Goal: Information Seeking & Learning: Learn about a topic

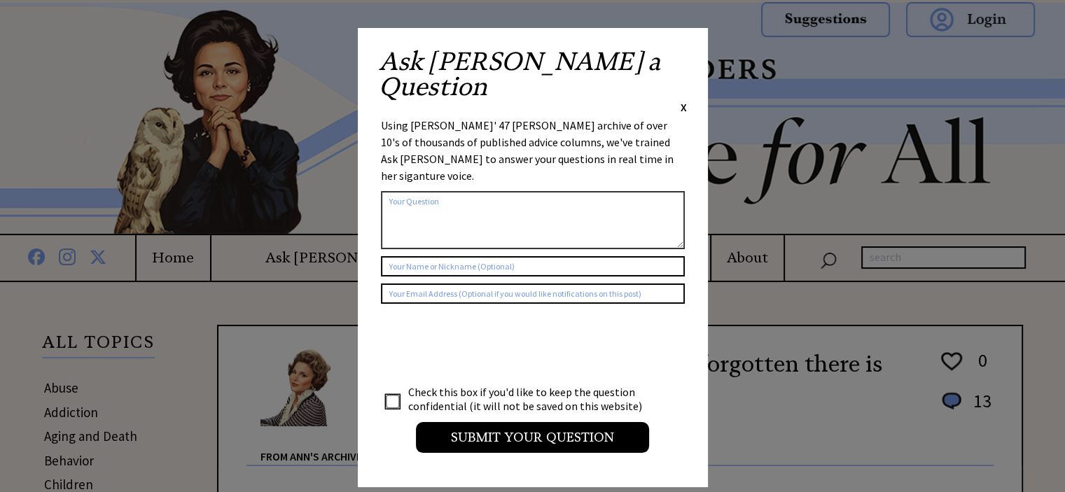
click at [682, 100] on span "X" at bounding box center [684, 107] width 6 height 14
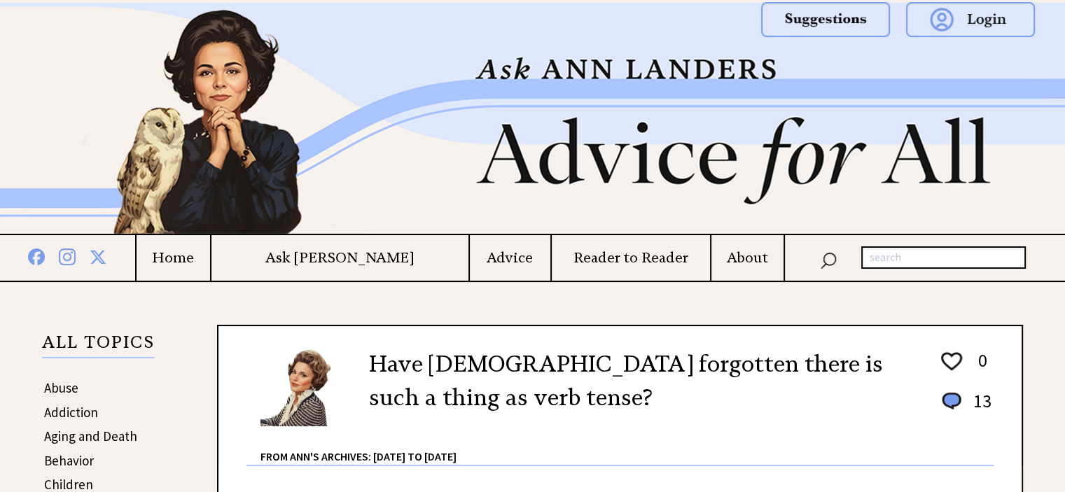
click at [470, 257] on h4 "Advice" at bounding box center [510, 258] width 81 height 18
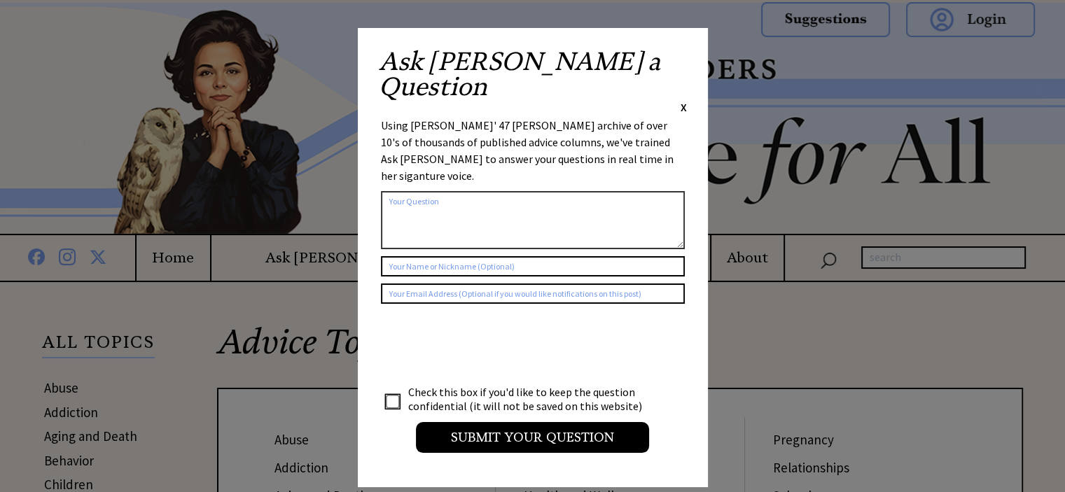
click at [681, 100] on span "X" at bounding box center [684, 107] width 6 height 14
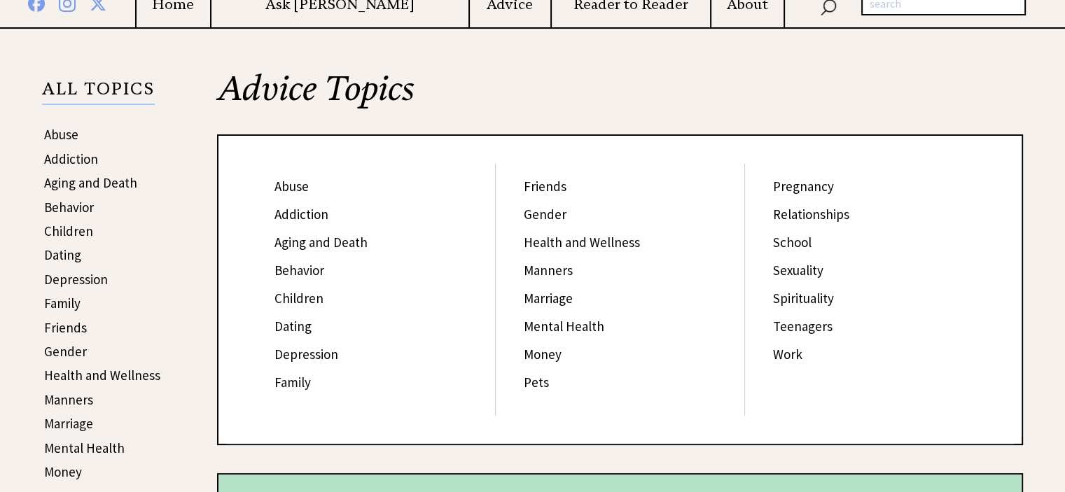
scroll to position [250, 0]
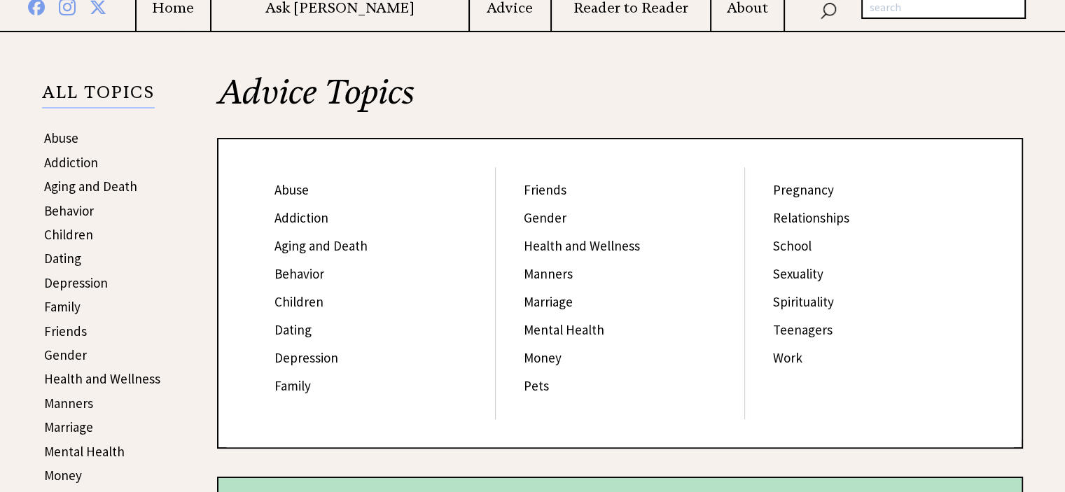
click at [286, 188] on link "Abuse" at bounding box center [292, 189] width 34 height 17
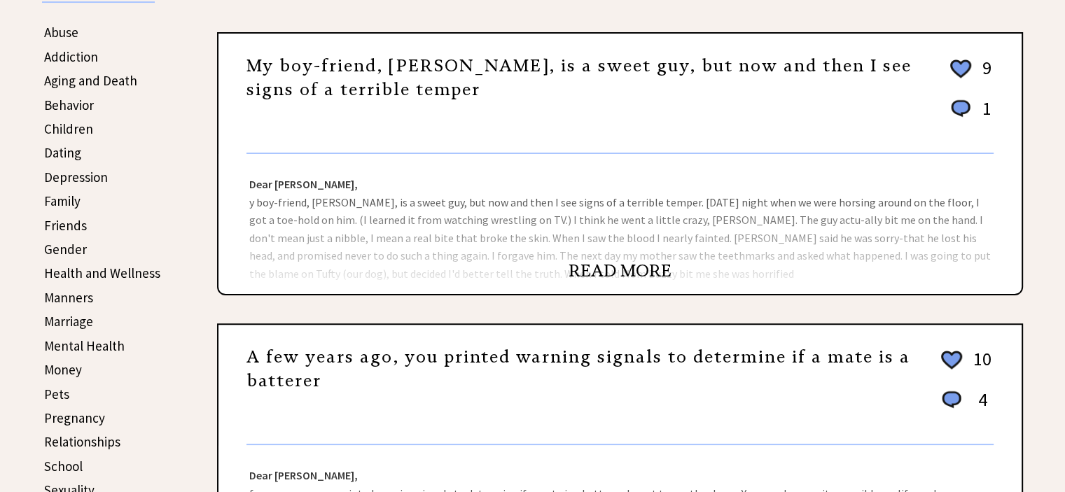
scroll to position [366, 0]
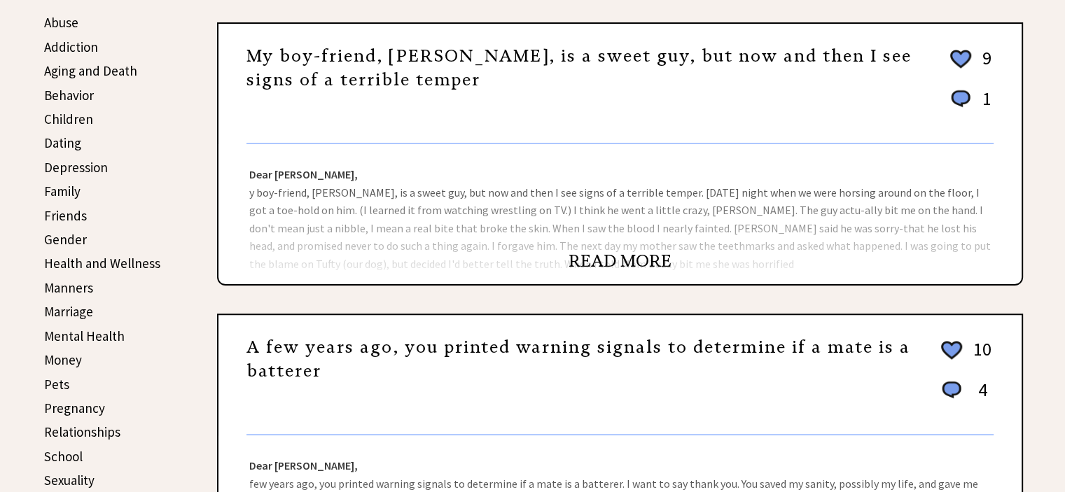
drag, startPoint x: 1074, startPoint y: 71, endPoint x: 1059, endPoint y: 136, distance: 66.9
click at [623, 267] on link "READ MORE" at bounding box center [620, 261] width 103 height 21
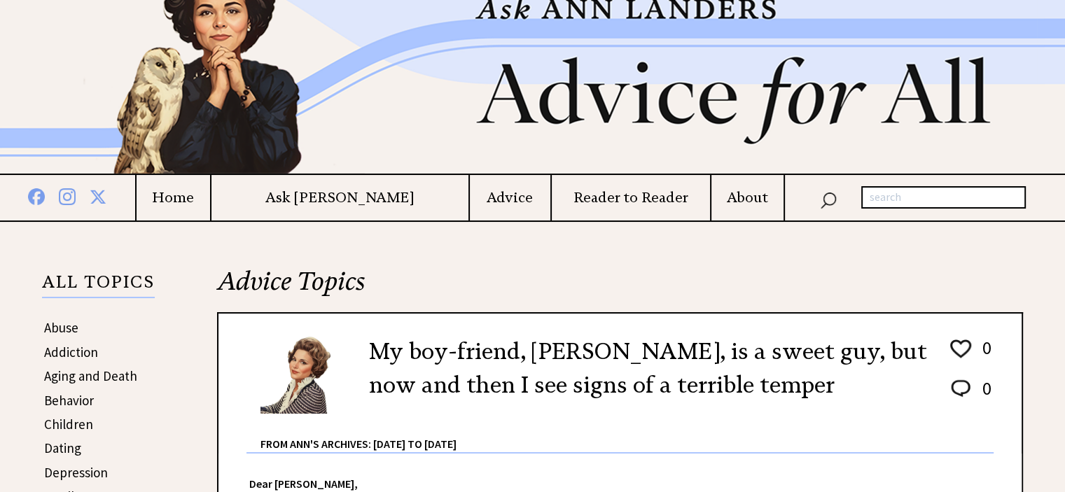
scroll to position [207, 0]
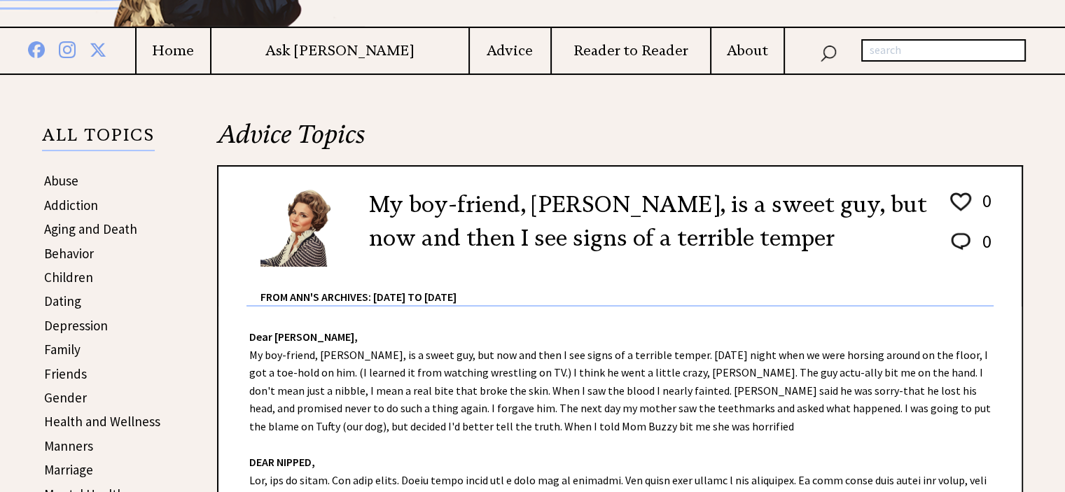
drag, startPoint x: 1073, startPoint y: 23, endPoint x: 1066, endPoint y: 43, distance: 21.5
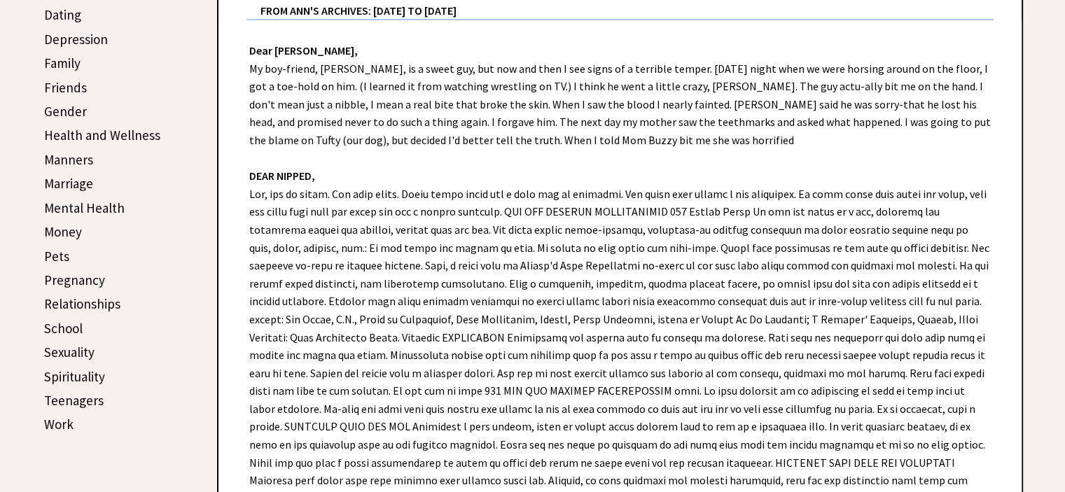
scroll to position [518, 0]
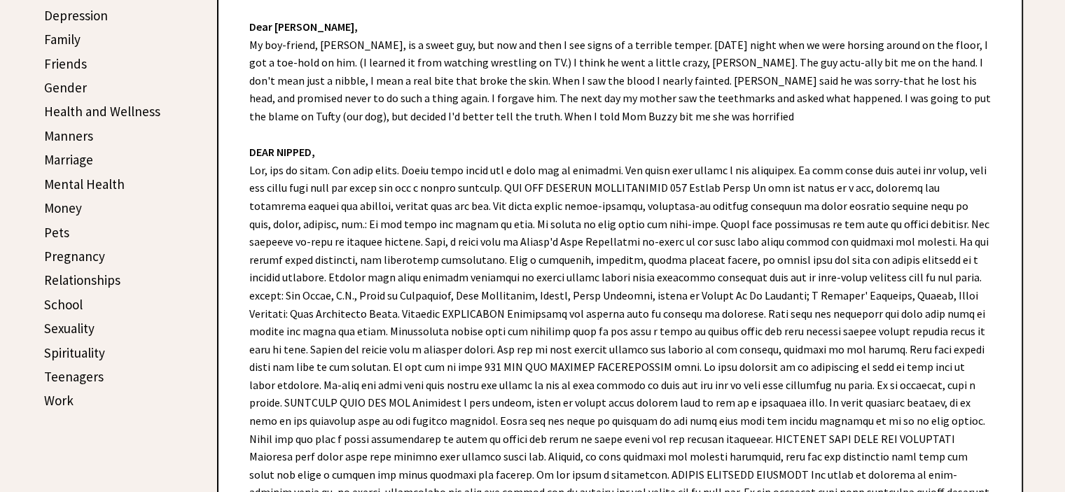
click at [56, 394] on link "Work" at bounding box center [58, 400] width 29 height 17
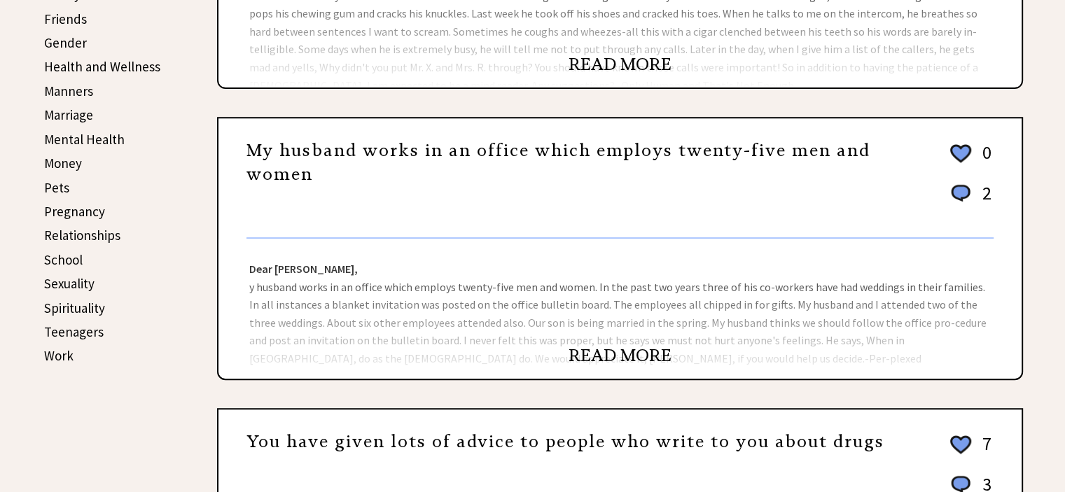
scroll to position [601, 0]
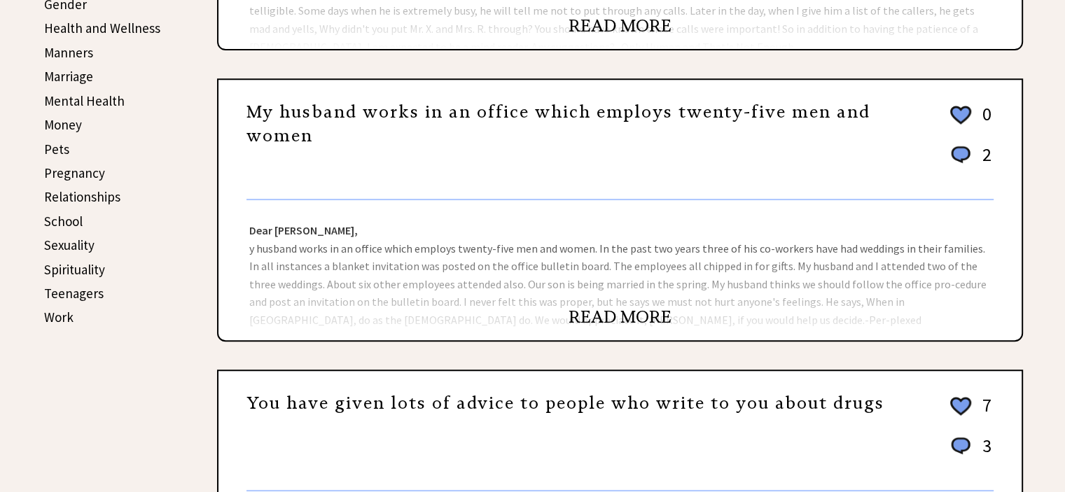
click at [642, 22] on link "READ MORE" at bounding box center [620, 25] width 103 height 21
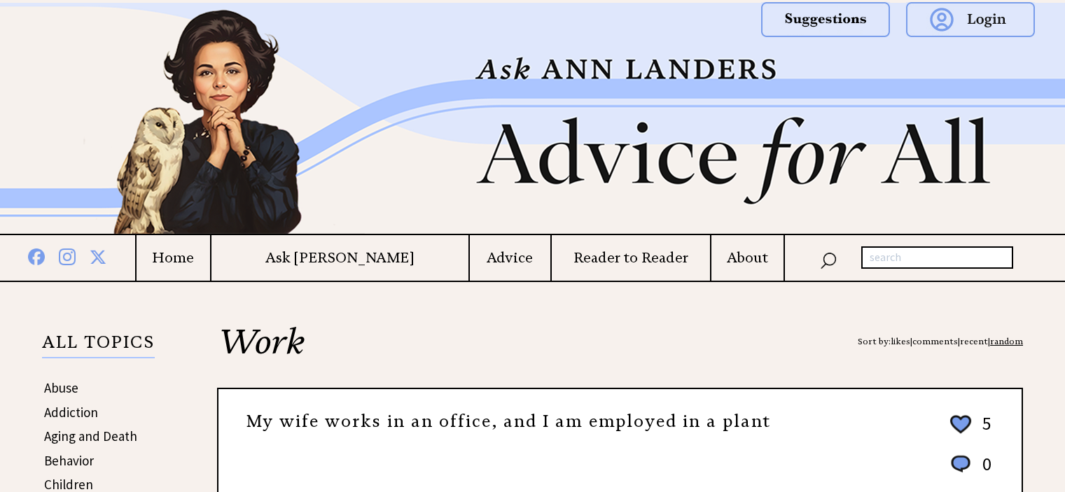
scroll to position [560, 0]
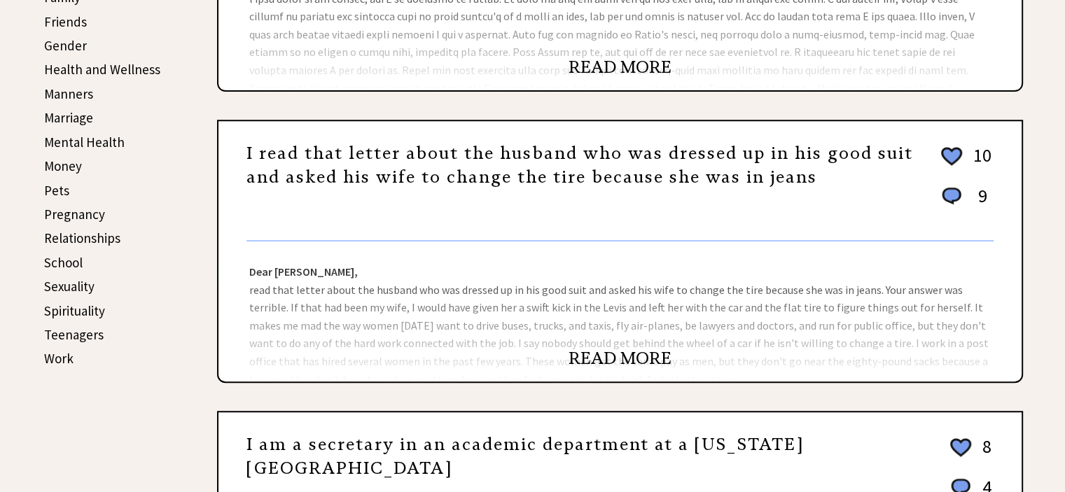
click at [76, 117] on link "Marriage" at bounding box center [68, 117] width 49 height 17
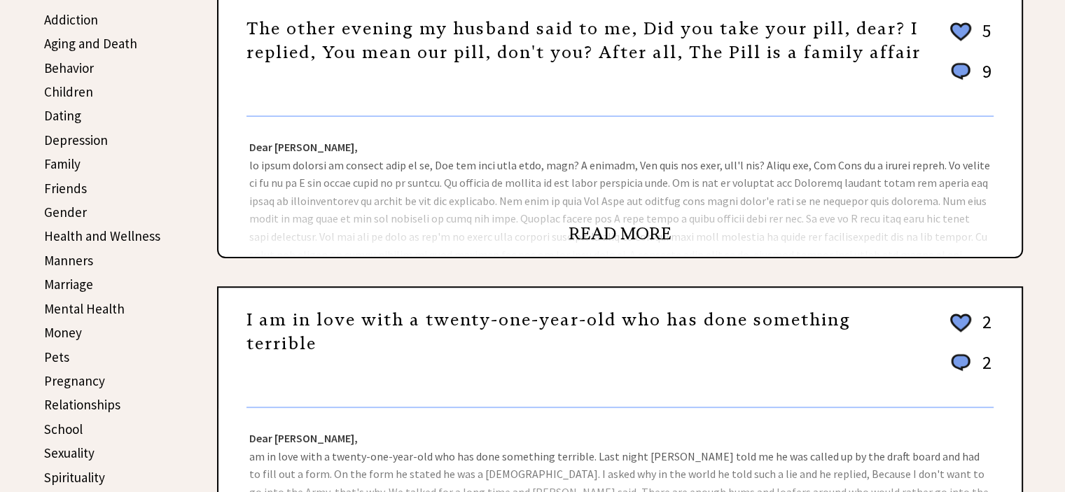
scroll to position [460, 0]
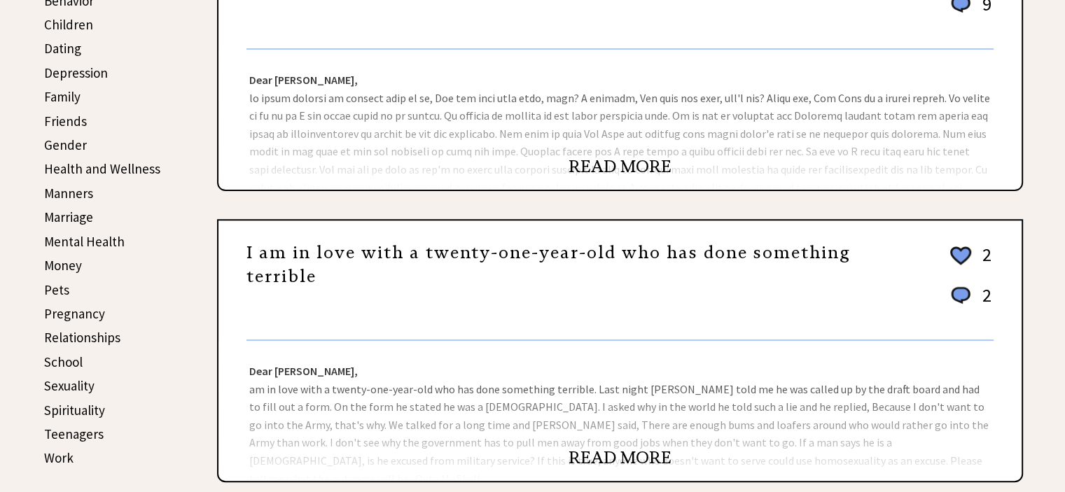
click at [620, 456] on link "READ MORE" at bounding box center [620, 458] width 103 height 21
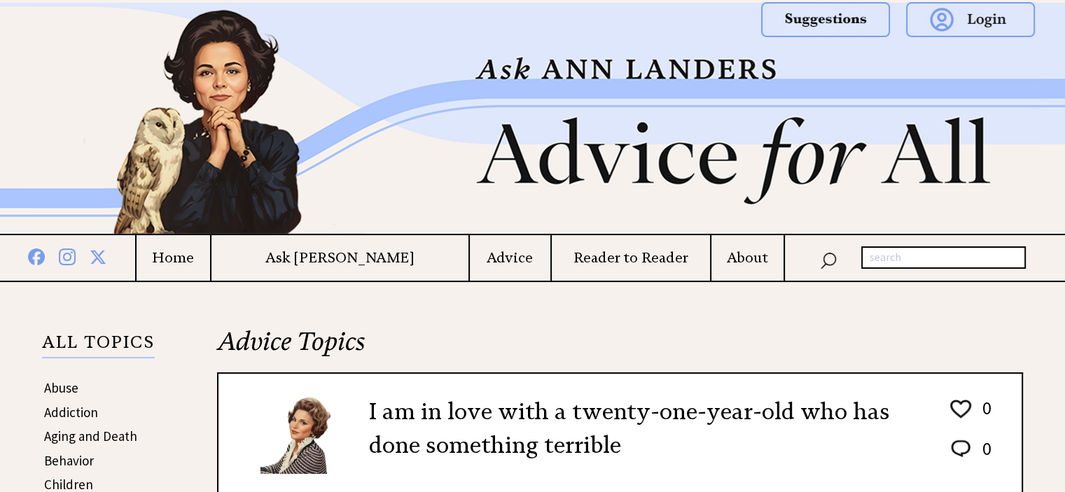
drag, startPoint x: 1070, startPoint y: 53, endPoint x: 1074, endPoint y: 6, distance: 46.4
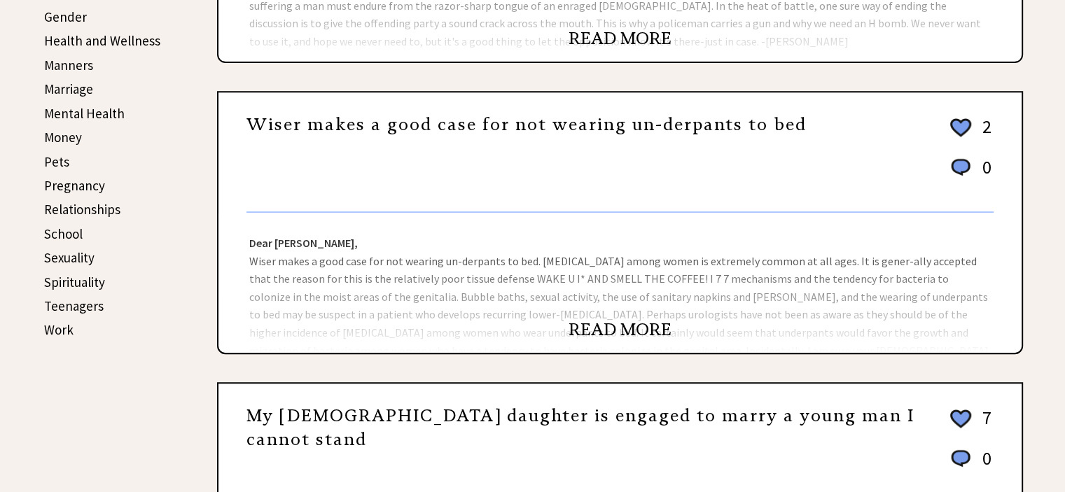
scroll to position [604, 0]
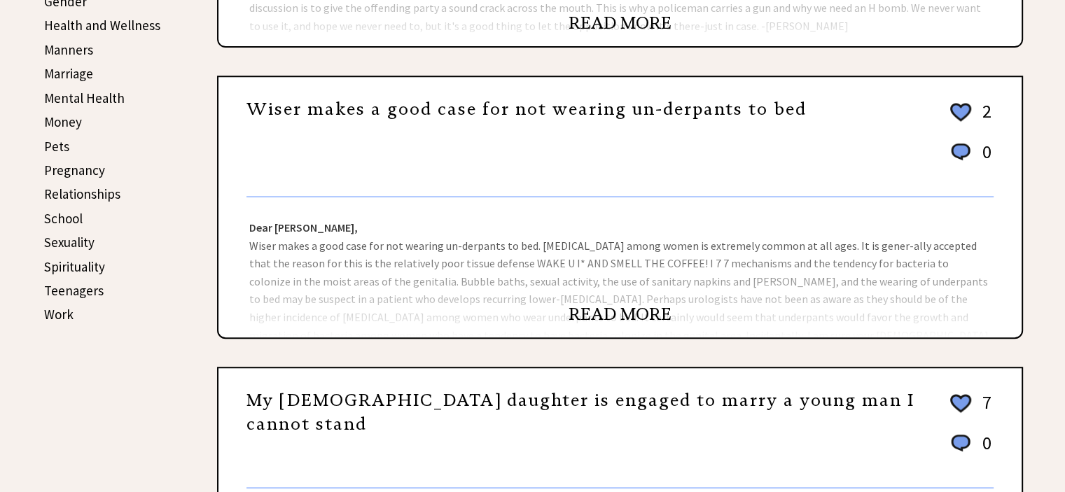
click at [630, 317] on link "READ MORE" at bounding box center [620, 314] width 103 height 21
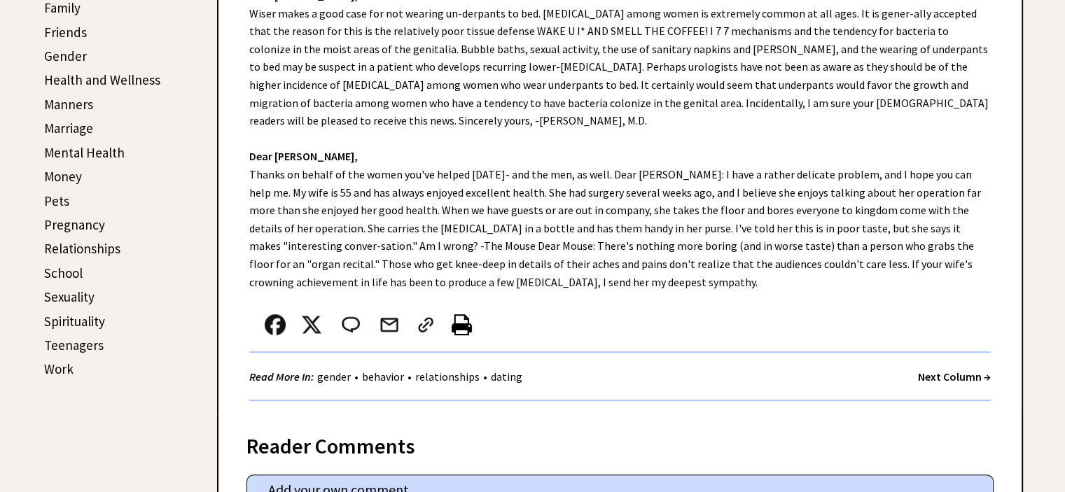
scroll to position [461, 0]
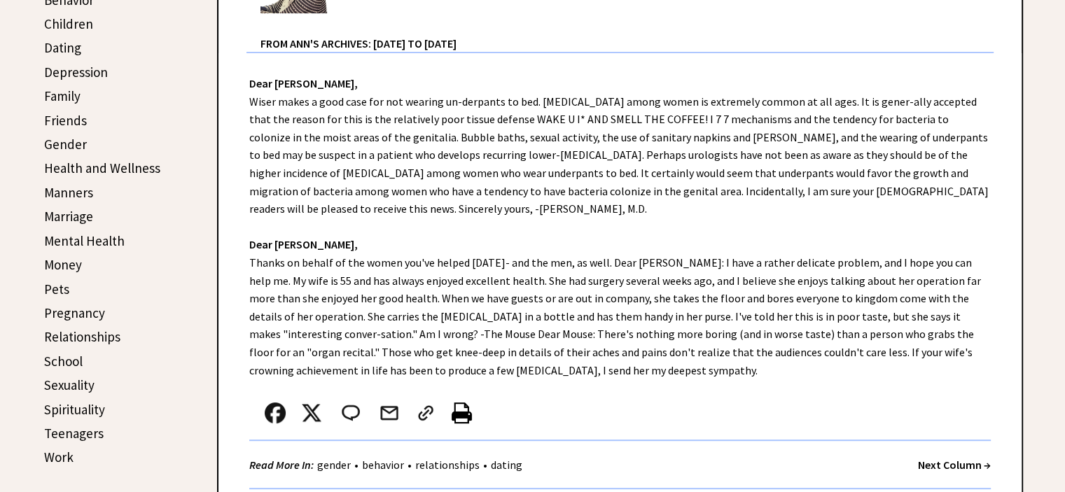
drag, startPoint x: 1072, startPoint y: 53, endPoint x: 1058, endPoint y: 134, distance: 83.1
click at [457, 403] on img at bounding box center [462, 413] width 20 height 21
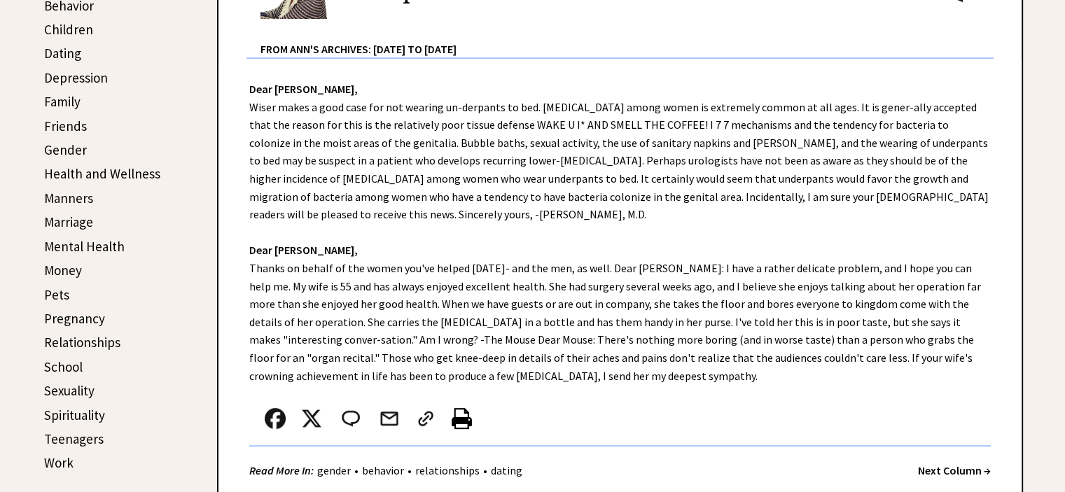
click at [55, 296] on link "Pets" at bounding box center [56, 294] width 25 height 17
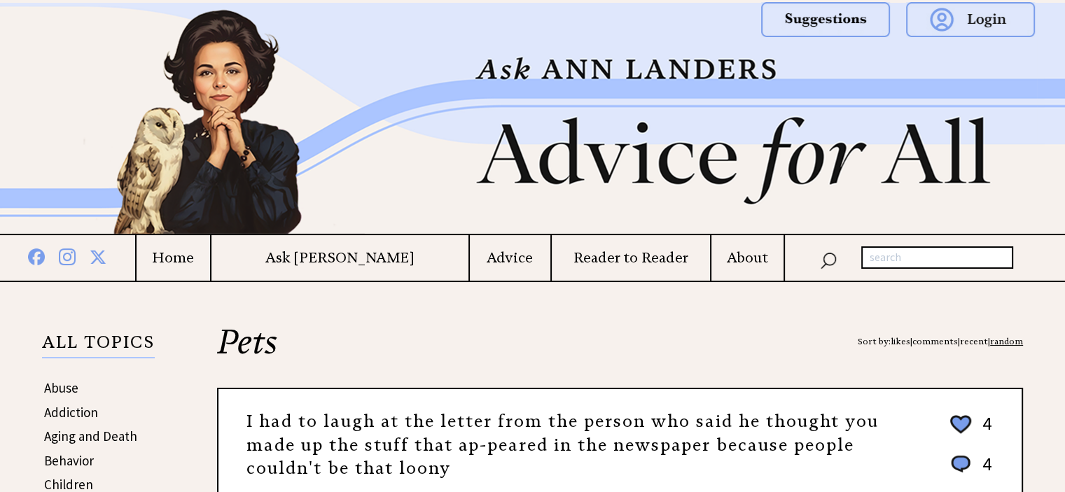
scroll to position [304, 0]
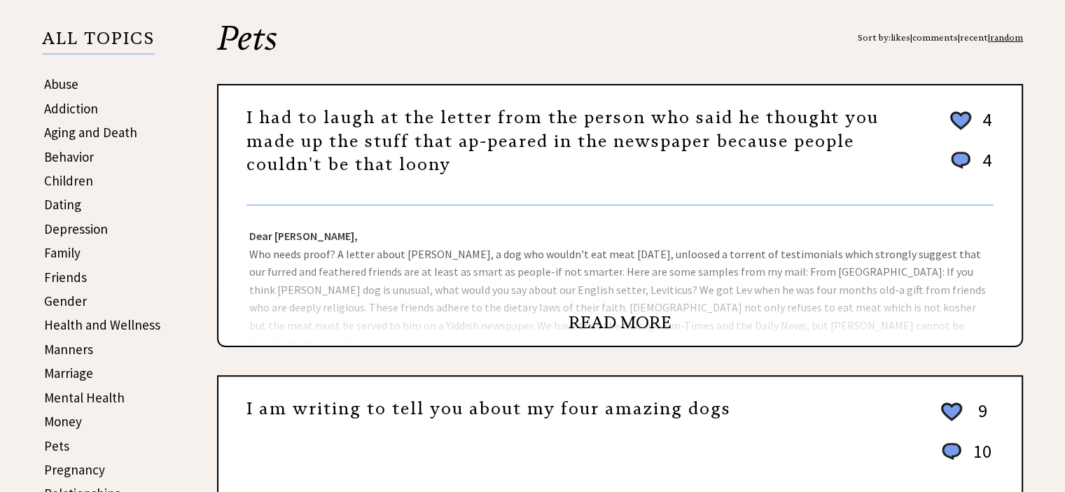
click at [650, 318] on link "READ MORE" at bounding box center [620, 322] width 103 height 21
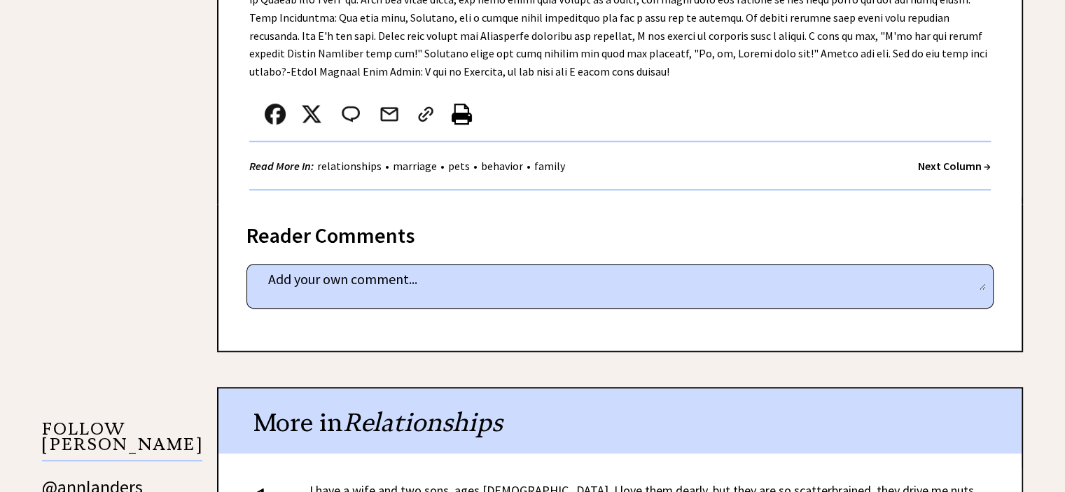
scroll to position [1199, 0]
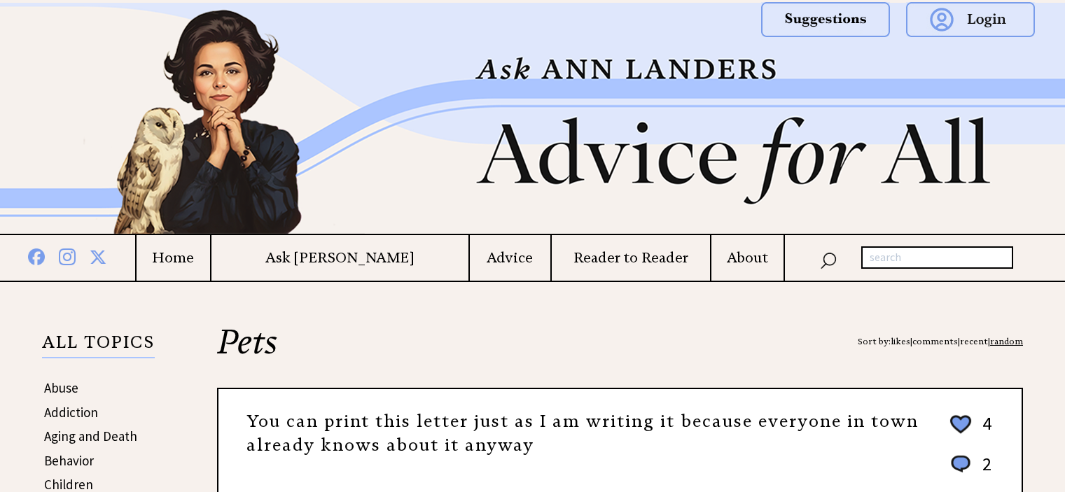
scroll to position [304, 0]
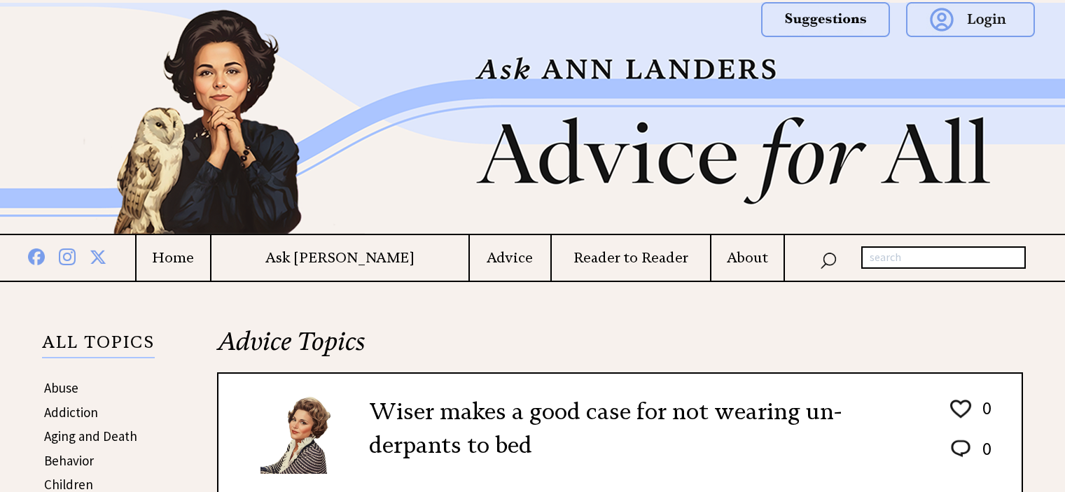
scroll to position [455, 0]
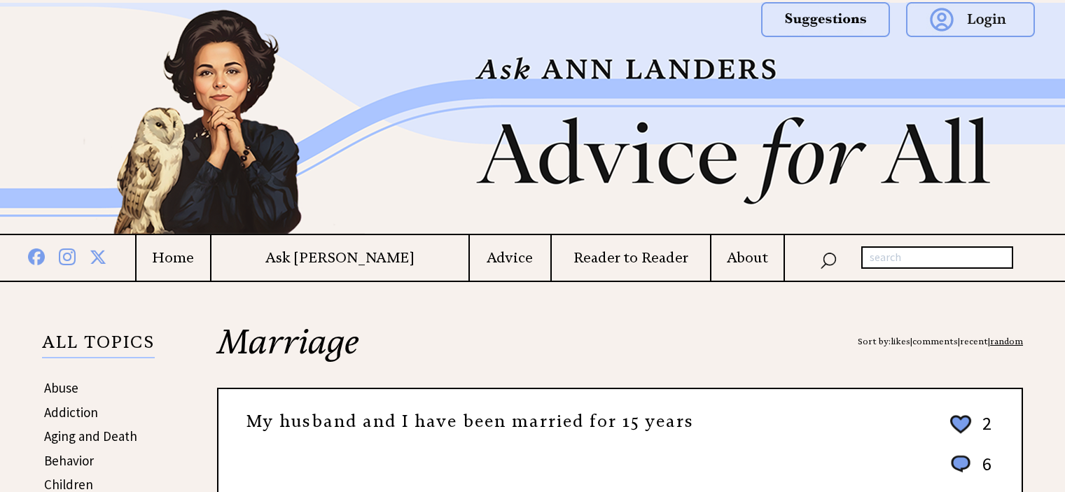
scroll to position [562, 0]
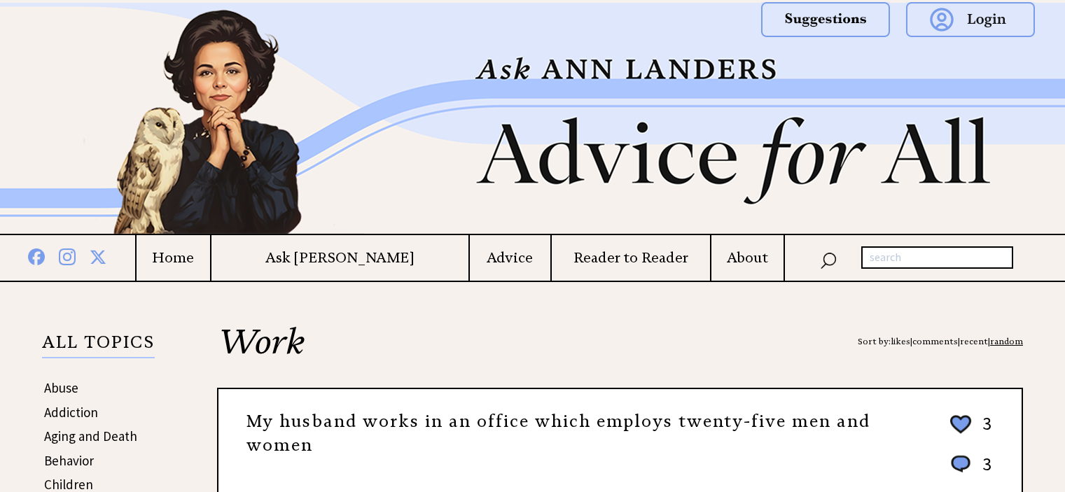
scroll to position [518, 0]
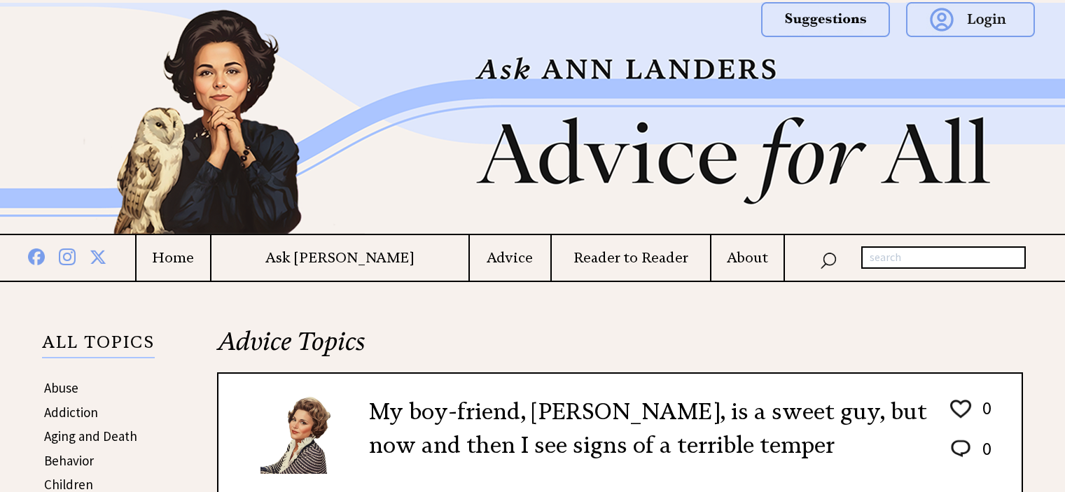
scroll to position [539, 0]
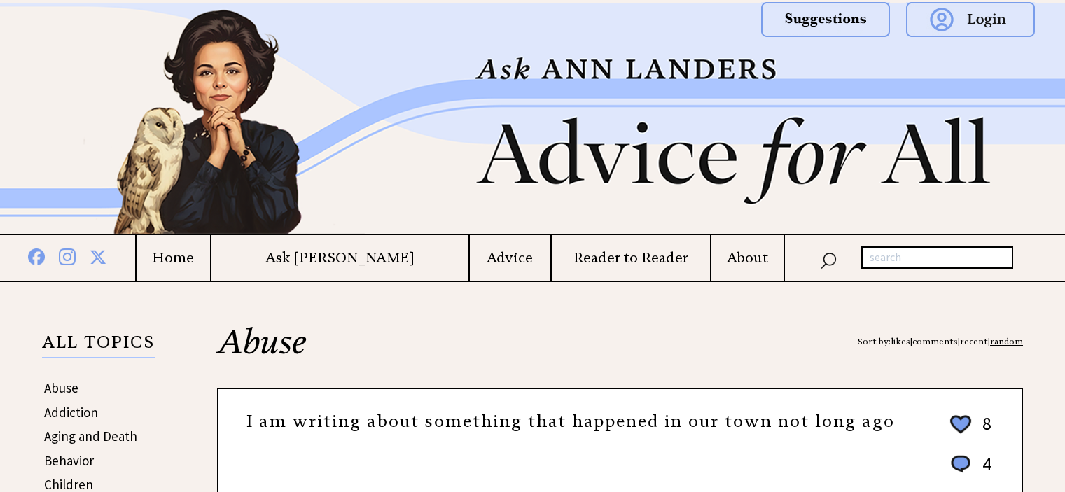
scroll to position [366, 0]
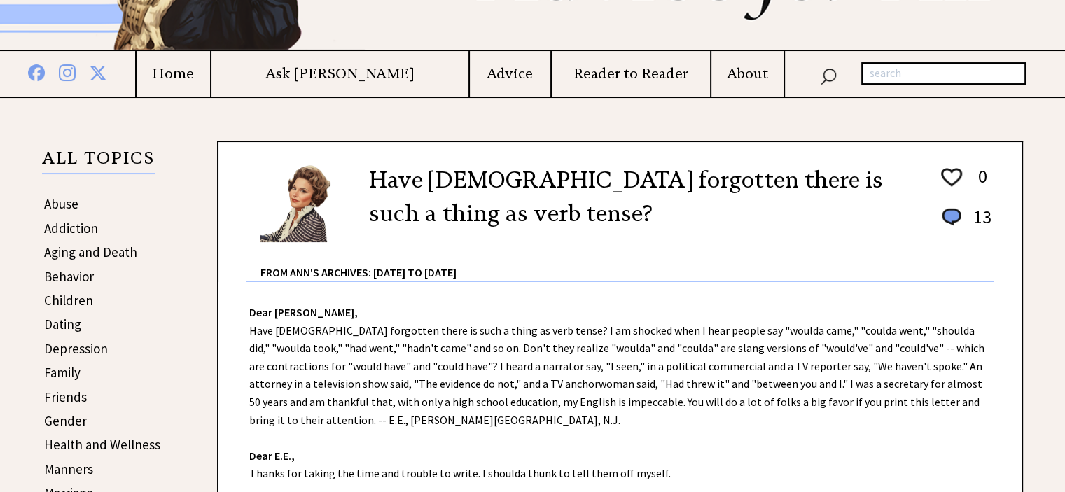
scroll to position [294, 0]
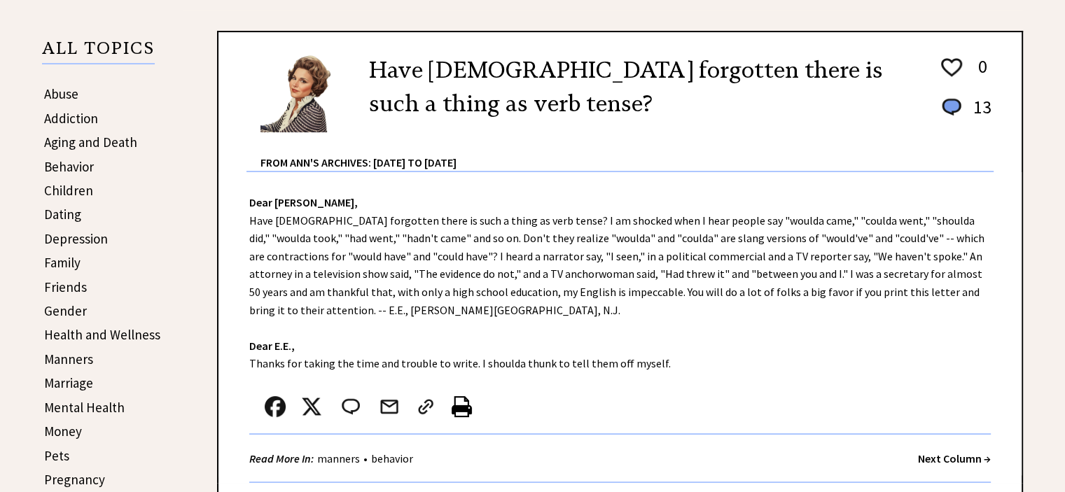
click at [71, 355] on link "Manners" at bounding box center [68, 359] width 49 height 17
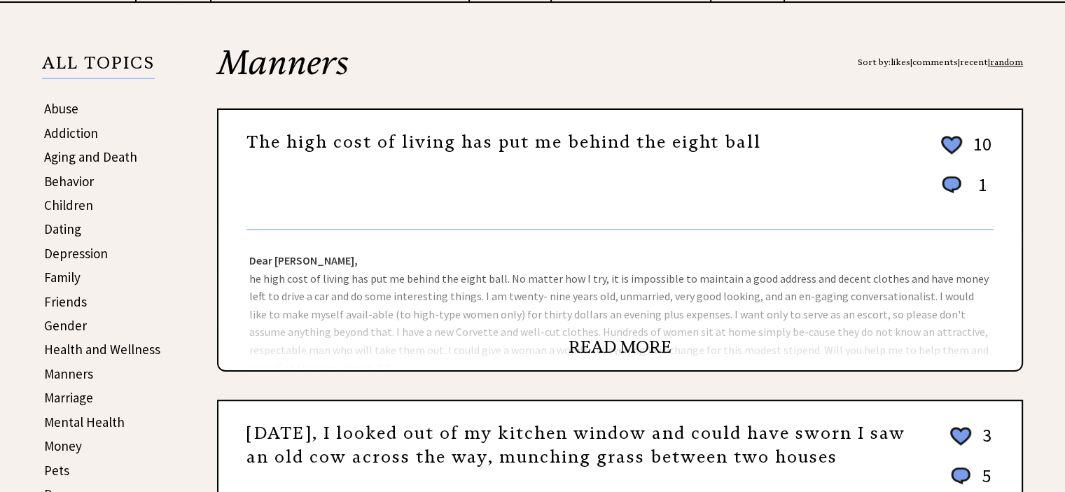
scroll to position [333, 0]
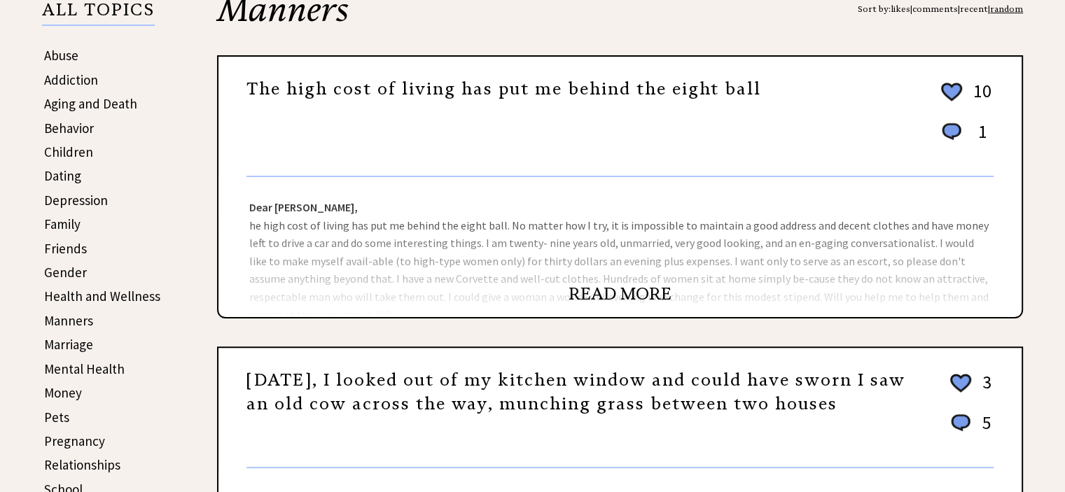
drag, startPoint x: 1070, startPoint y: 28, endPoint x: 1064, endPoint y: 85, distance: 57.8
click at [620, 291] on link "READ MORE" at bounding box center [620, 294] width 103 height 21
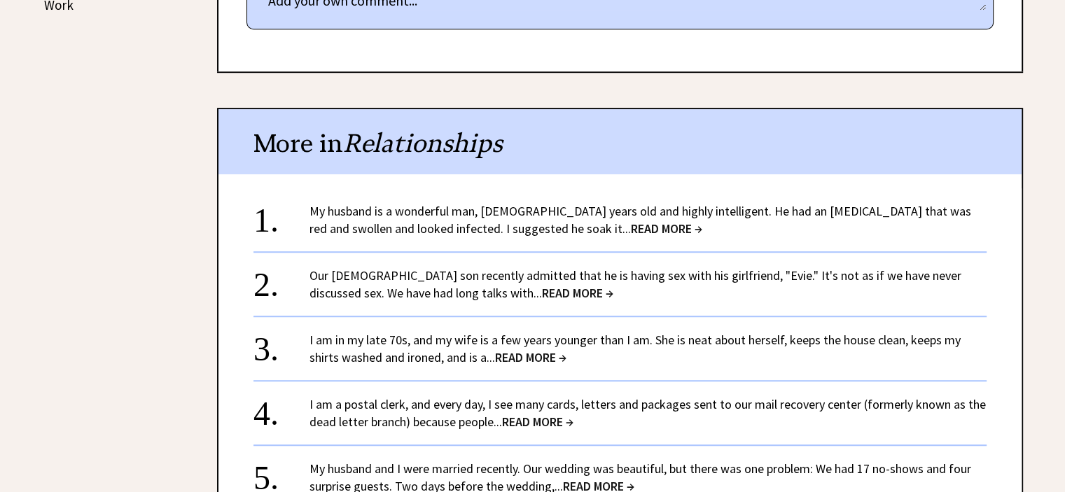
scroll to position [917, 0]
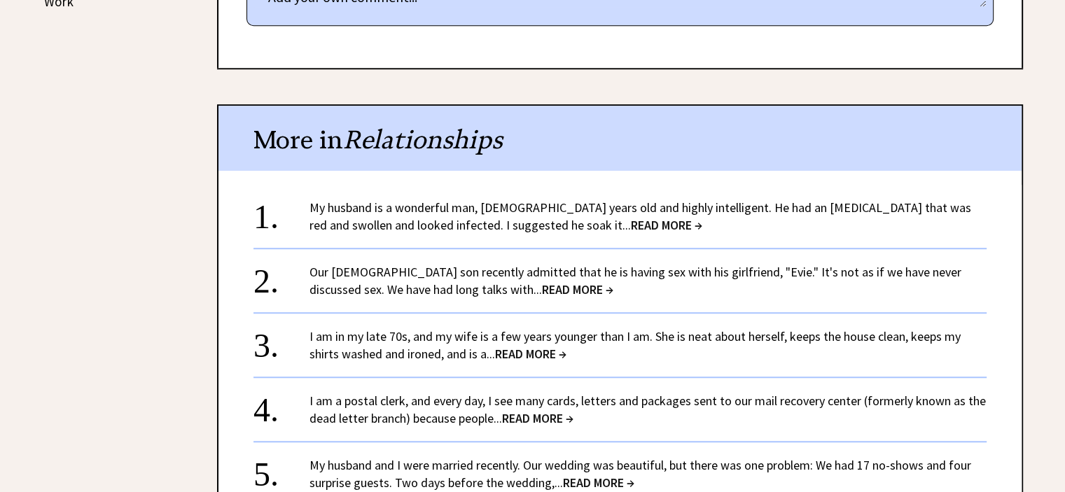
click at [466, 209] on link "My husband is a wonderful man, 56 years old and highly intelligent. He had an i…" at bounding box center [641, 217] width 662 height 34
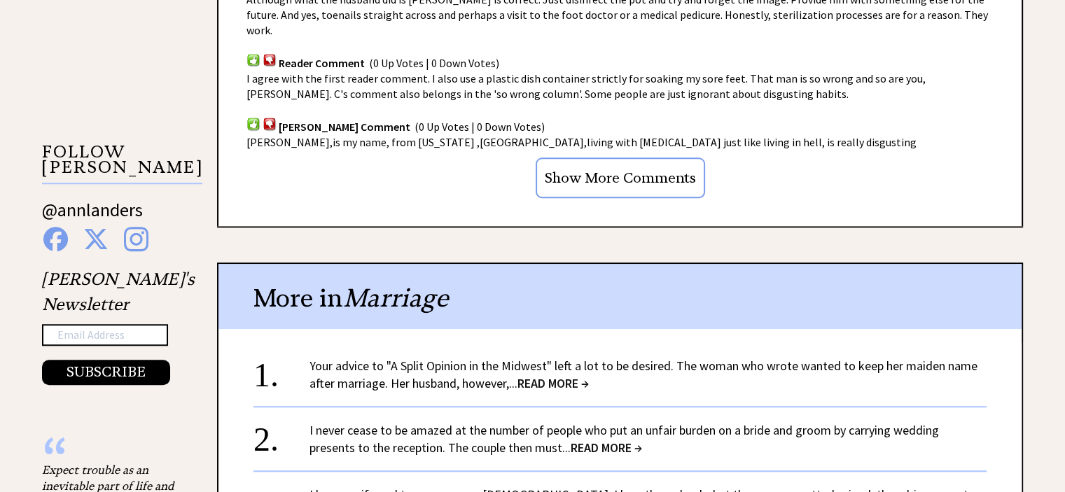
scroll to position [1462, 0]
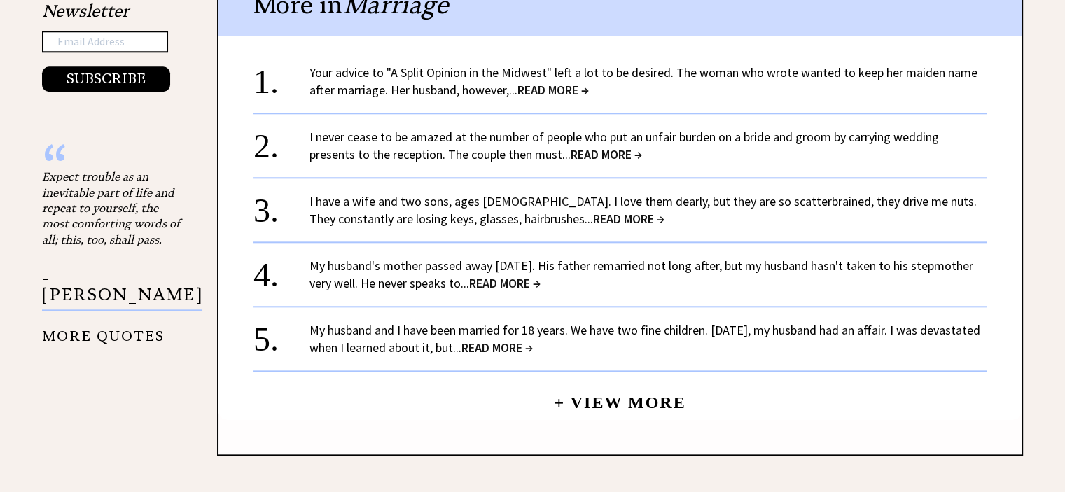
click at [593, 211] on span "READ MORE →" at bounding box center [628, 219] width 71 height 16
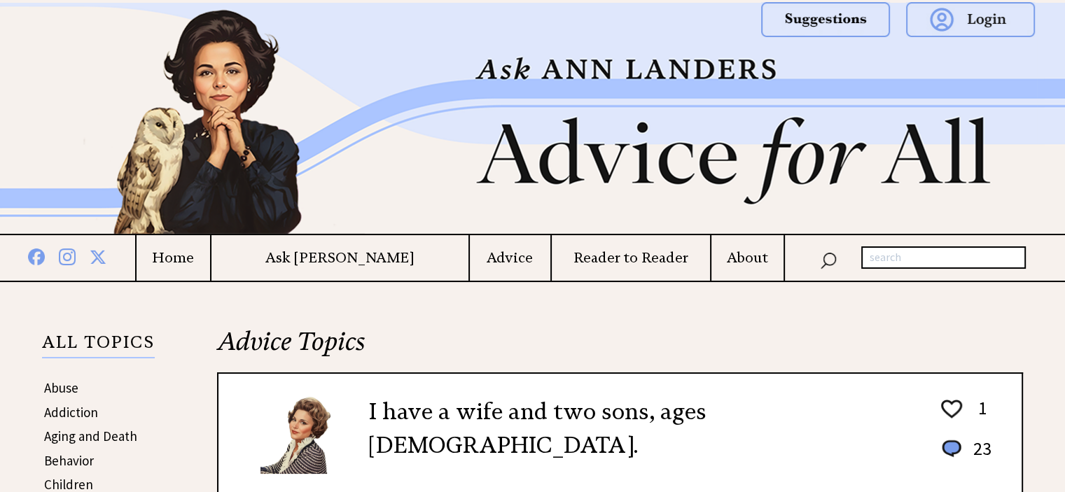
drag, startPoint x: 1071, startPoint y: 31, endPoint x: 1075, endPoint y: 19, distance: 12.6
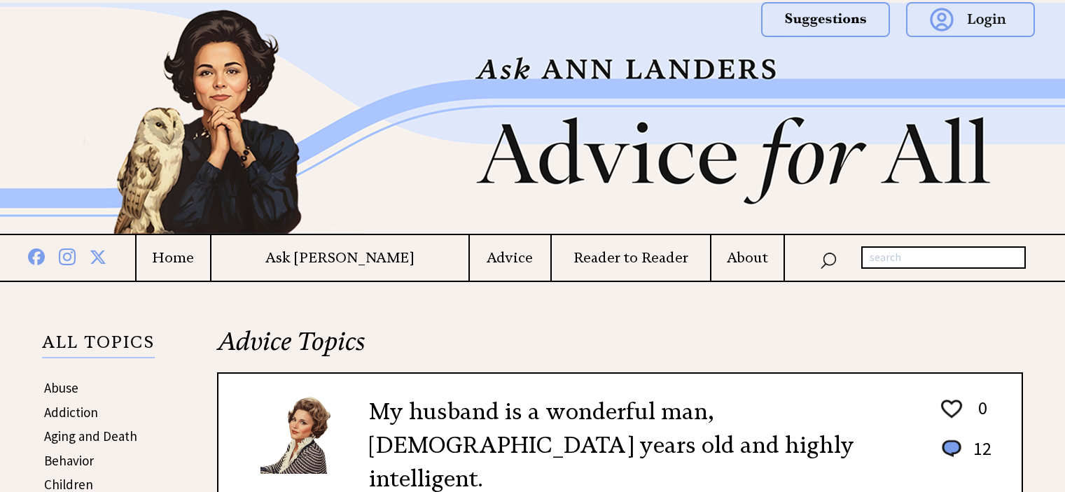
scroll to position [1462, 0]
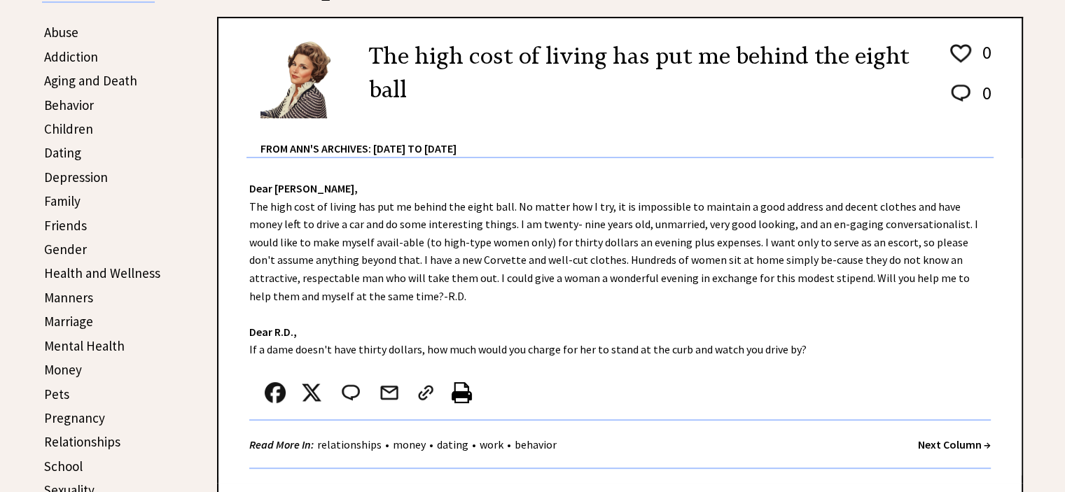
scroll to position [327, 0]
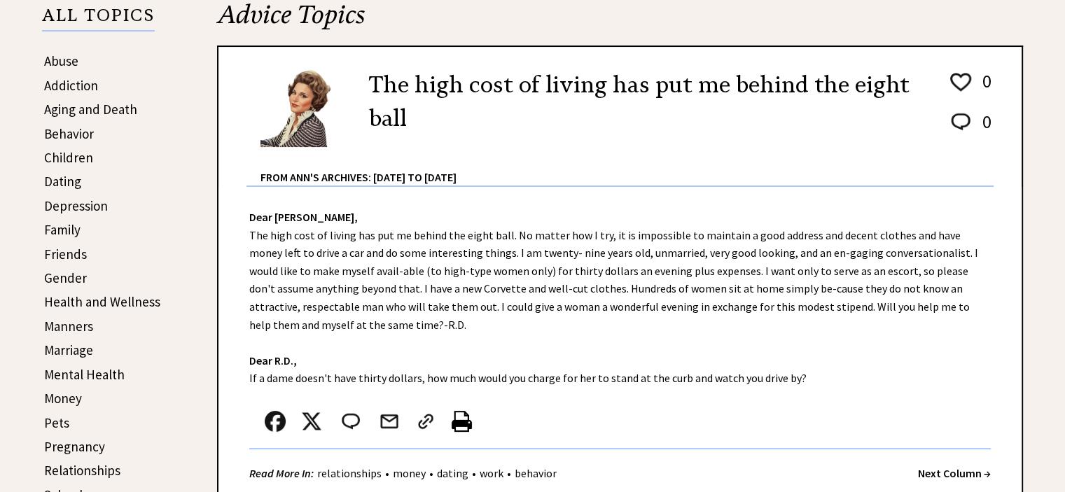
click at [68, 226] on link "Family" at bounding box center [62, 229] width 36 height 17
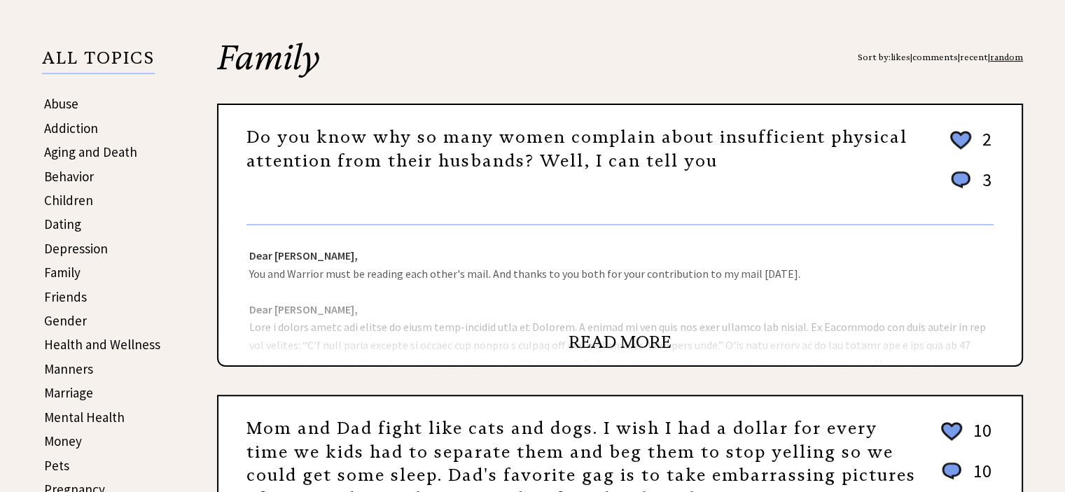
scroll to position [317, 0]
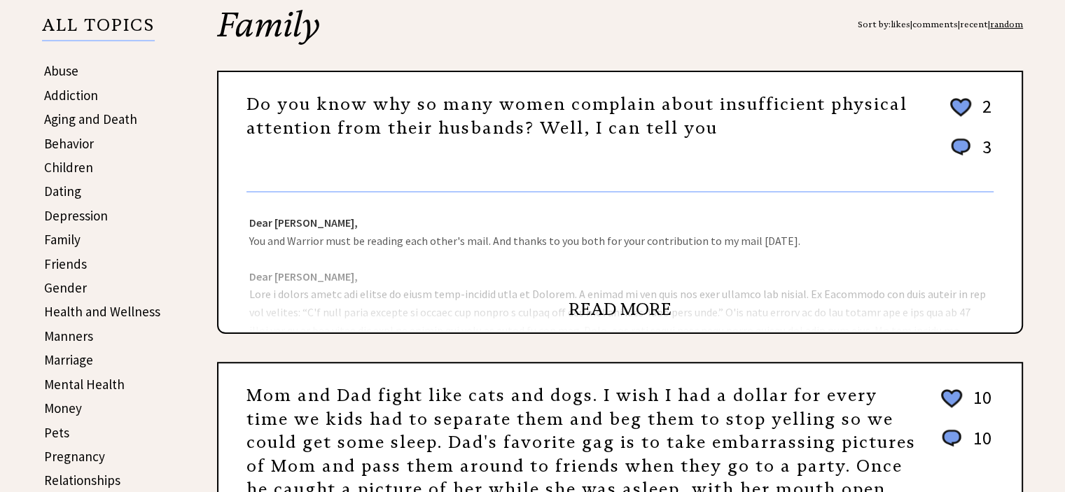
drag, startPoint x: 1073, startPoint y: 31, endPoint x: 1065, endPoint y: 85, distance: 55.3
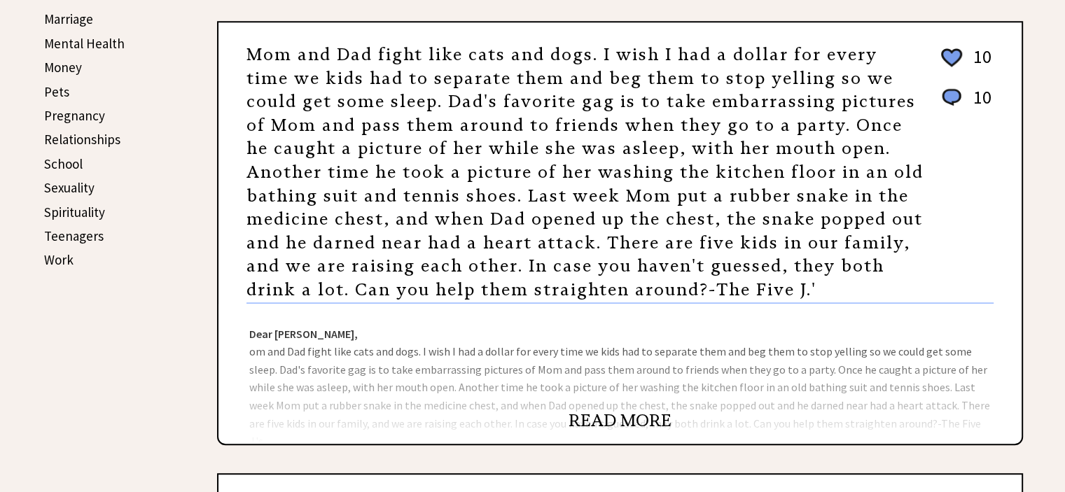
scroll to position [773, 0]
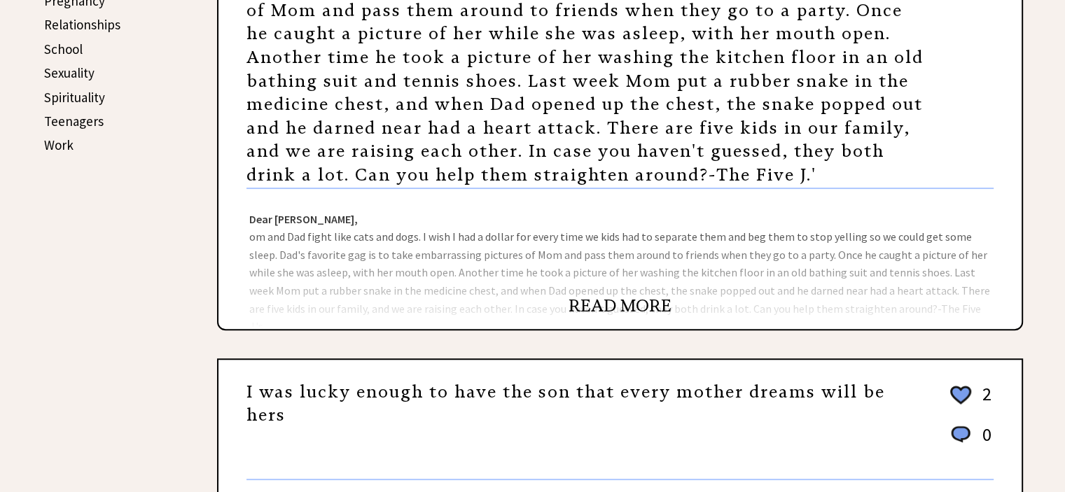
click at [606, 303] on link "READ MORE" at bounding box center [620, 306] width 103 height 21
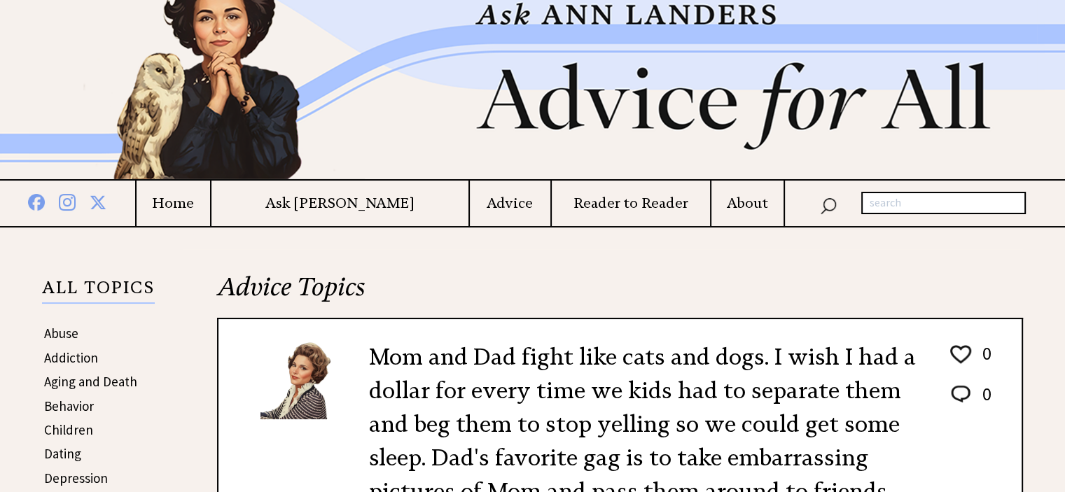
scroll to position [121, 0]
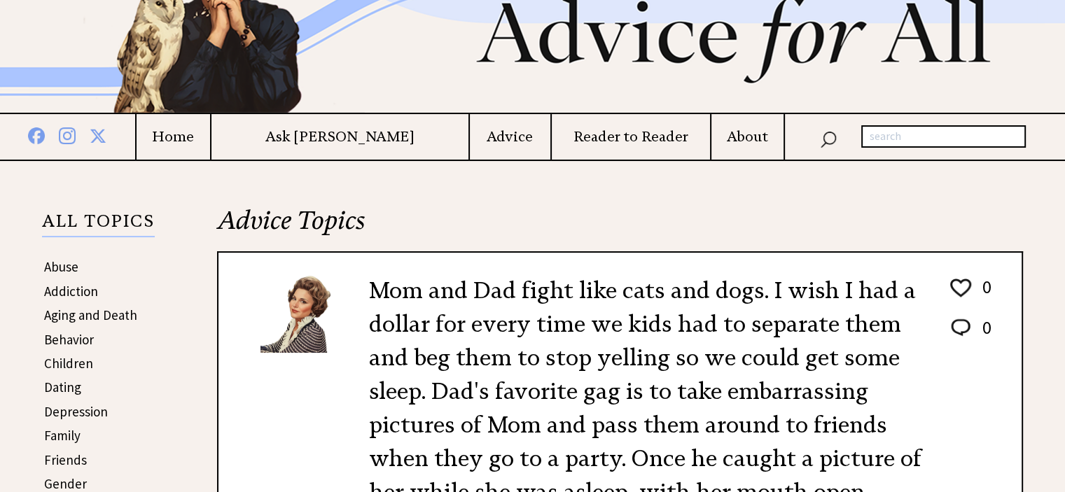
click at [340, 137] on h4 "Ask [PERSON_NAME]" at bounding box center [340, 137] width 257 height 18
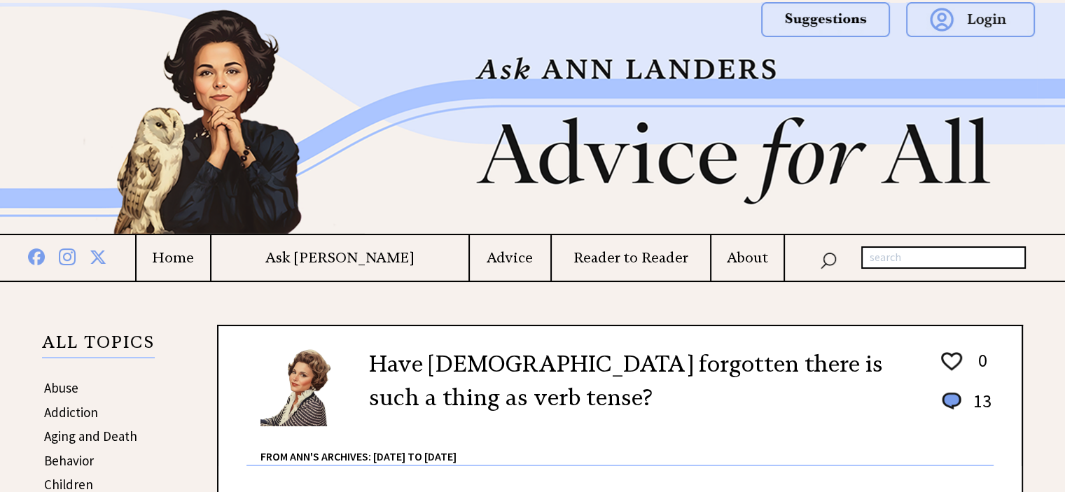
drag, startPoint x: 1068, startPoint y: 27, endPoint x: 1075, endPoint y: 16, distance: 13.2
click at [480, 261] on h4 "Advice" at bounding box center [510, 258] width 81 height 18
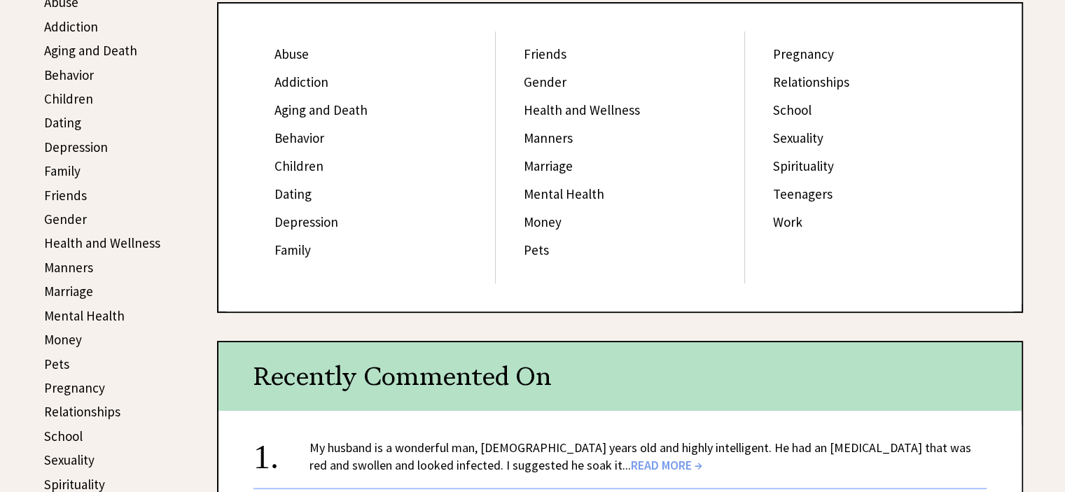
scroll to position [389, 0]
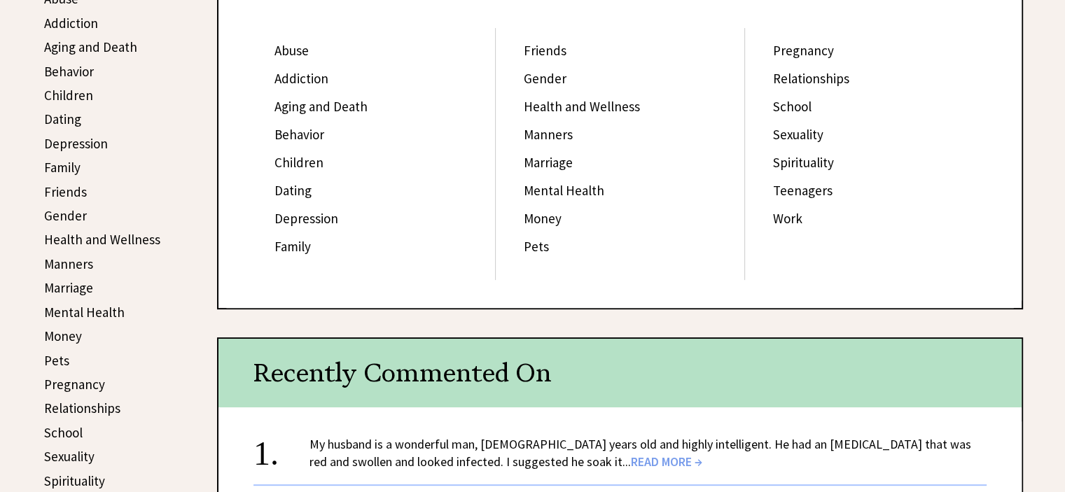
click at [294, 50] on link "Abuse" at bounding box center [292, 50] width 34 height 17
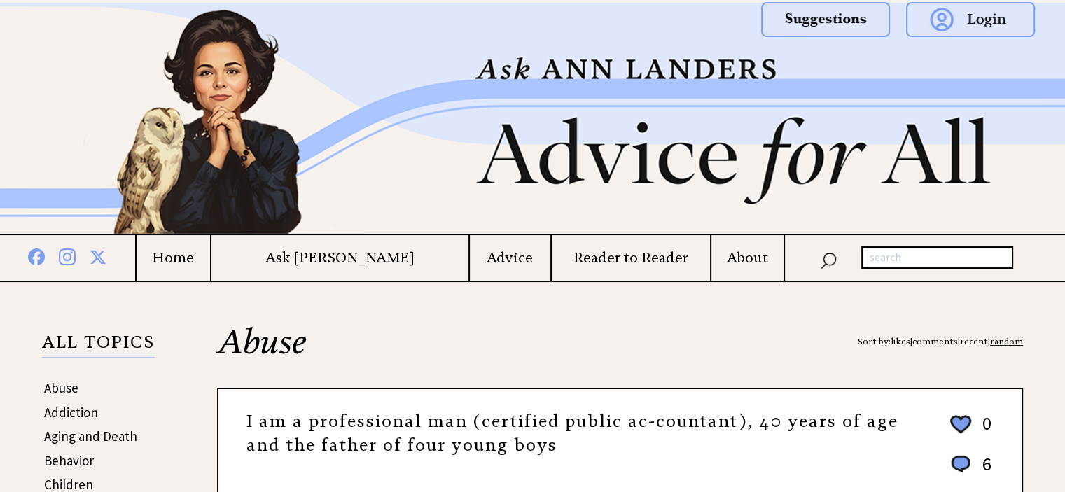
click at [917, 259] on input "text" at bounding box center [938, 258] width 152 height 22
click at [604, 259] on h4 "Reader to Reader" at bounding box center [631, 258] width 158 height 18
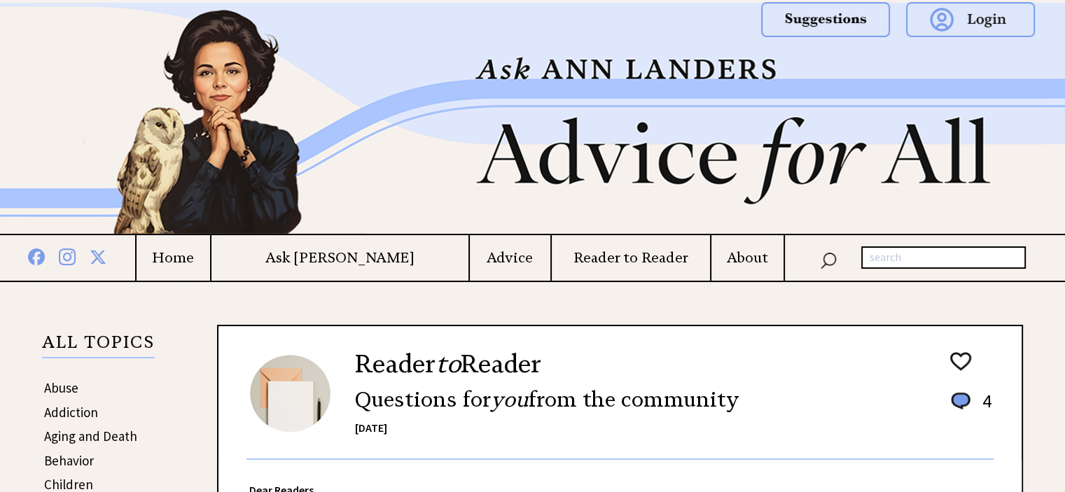
drag, startPoint x: 1073, startPoint y: 41, endPoint x: 1074, endPoint y: 16, distance: 25.3
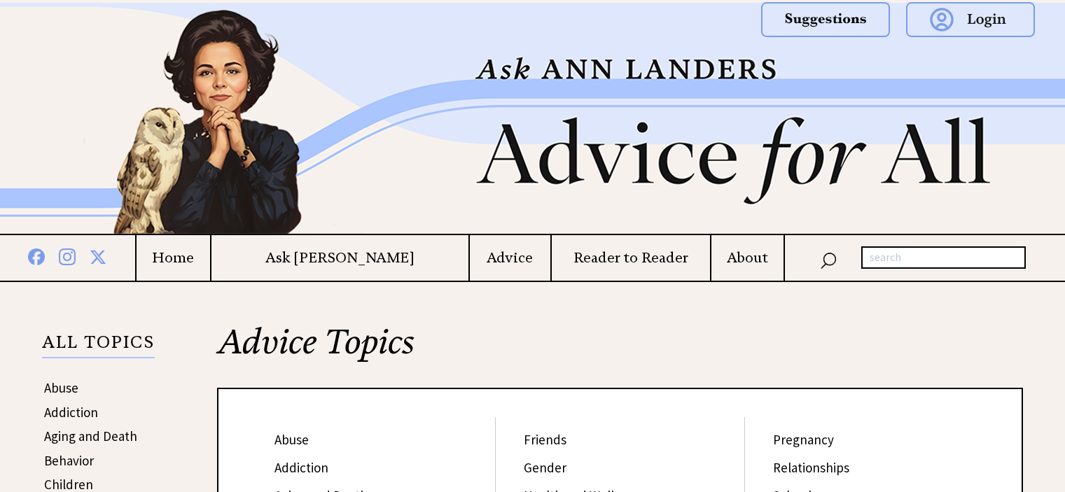
scroll to position [389, 0]
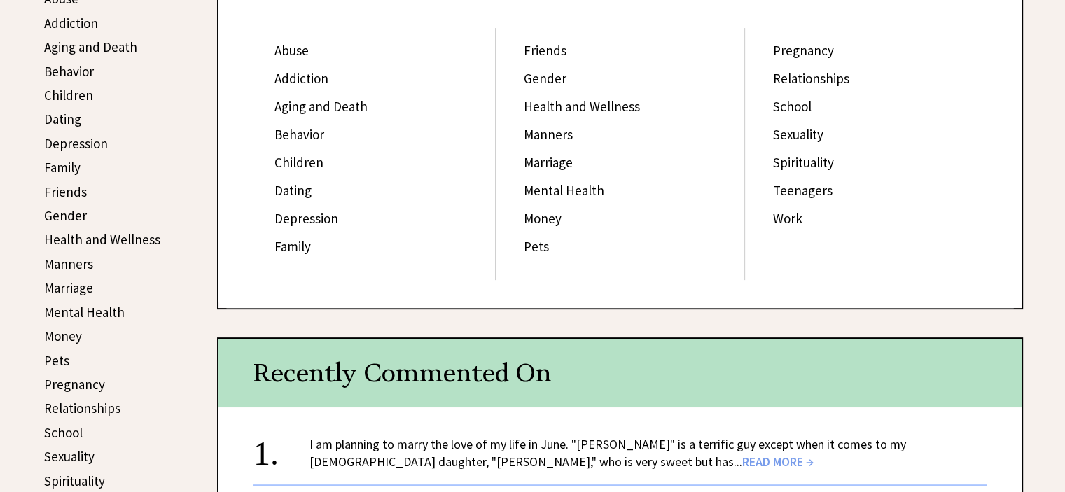
click at [302, 74] on link "Addiction" at bounding box center [302, 78] width 54 height 17
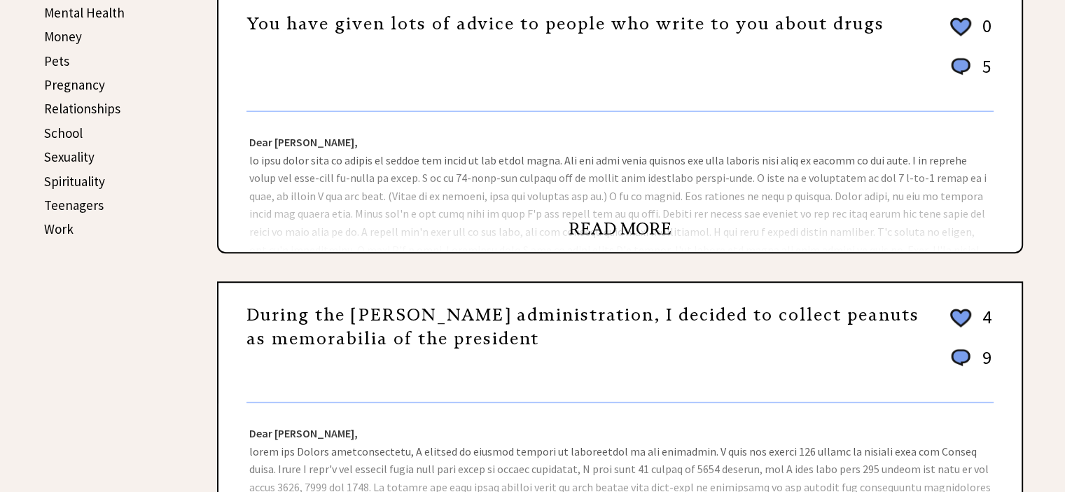
scroll to position [702, 0]
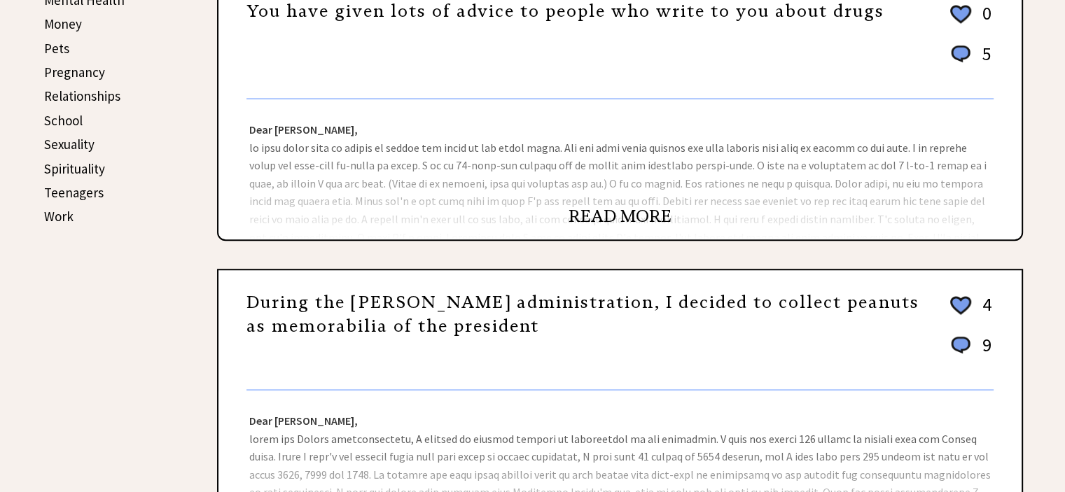
drag, startPoint x: 1067, startPoint y: 19, endPoint x: 1062, endPoint y: 144, distance: 124.8
click at [623, 218] on link "READ MORE" at bounding box center [620, 216] width 103 height 21
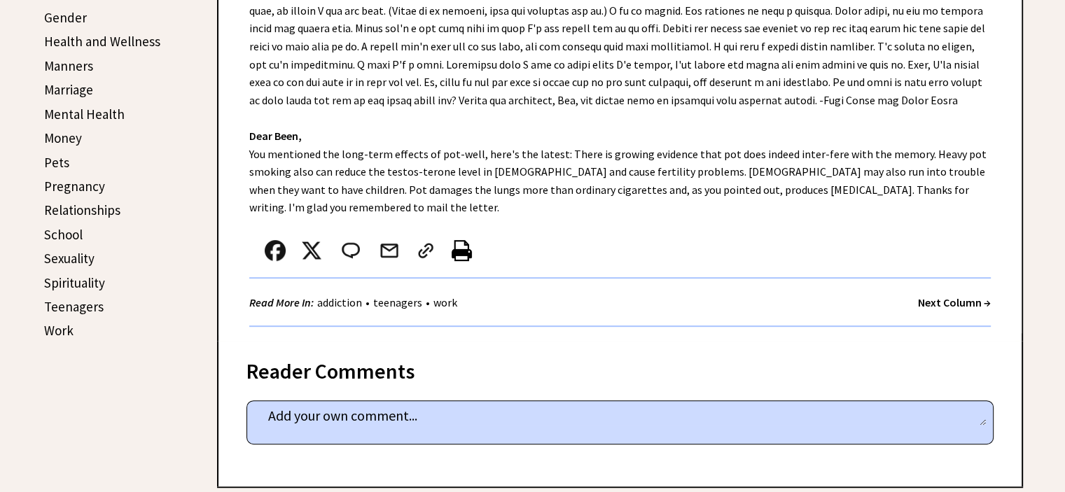
scroll to position [600, 0]
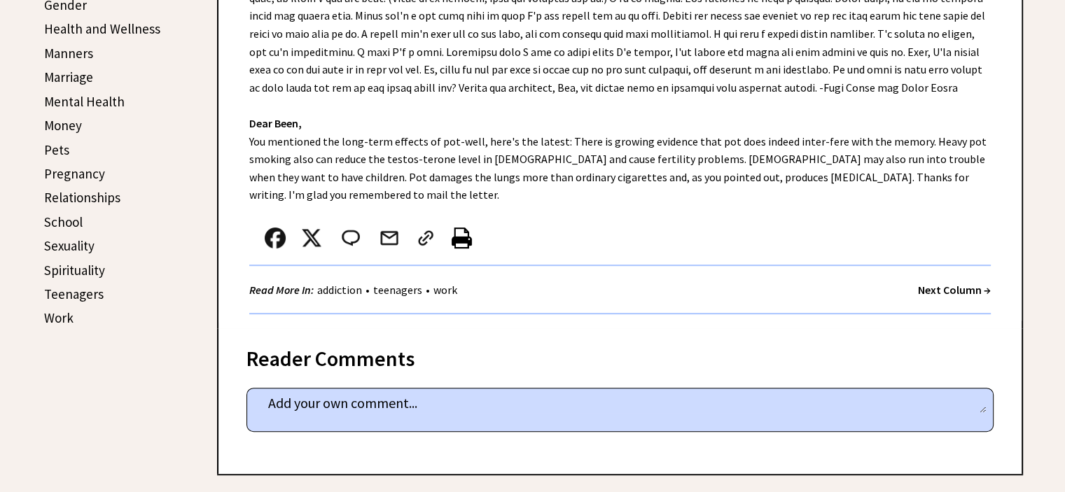
drag, startPoint x: 1073, startPoint y: 36, endPoint x: 1067, endPoint y: 143, distance: 106.6
click at [939, 286] on strong "Next Column →" at bounding box center [954, 290] width 73 height 14
